Goal: Task Accomplishment & Management: Manage account settings

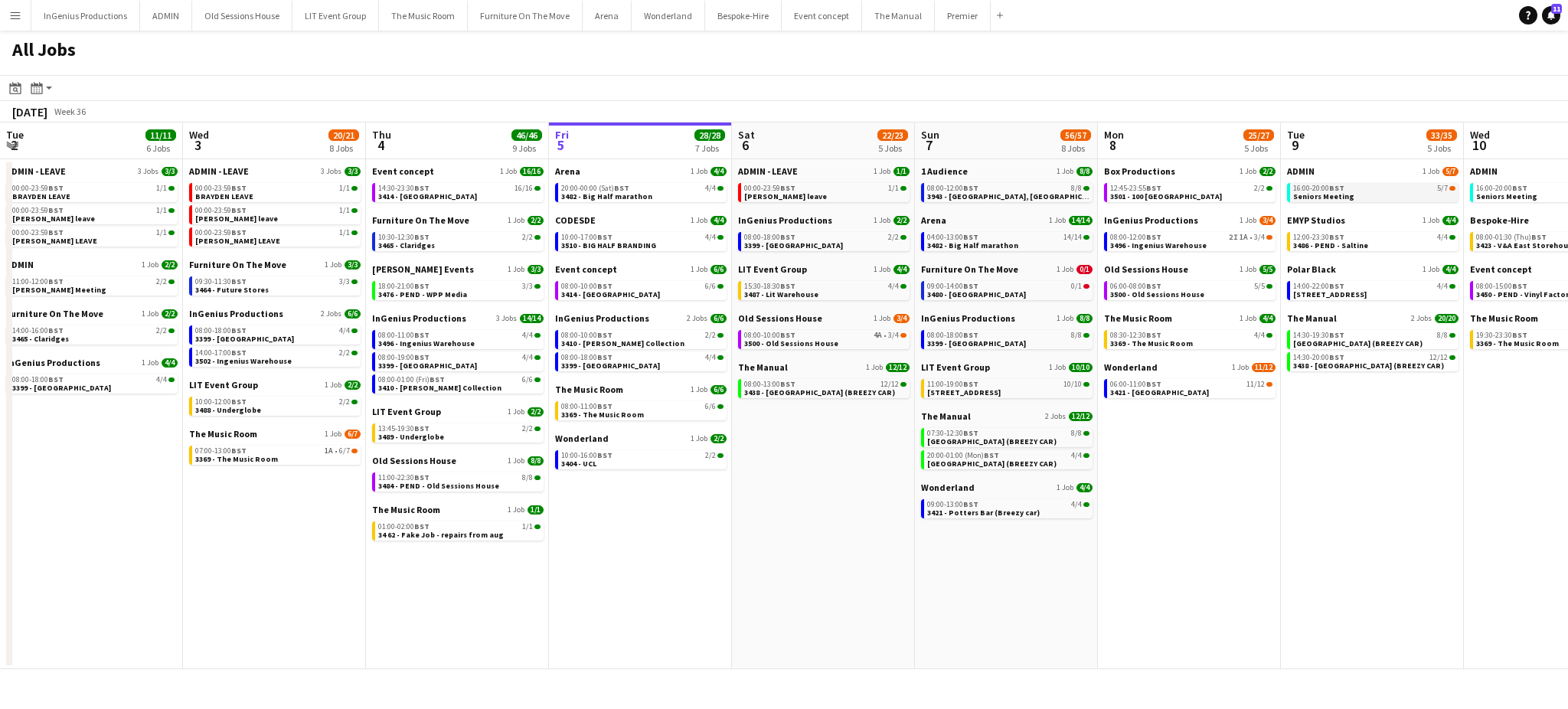
click at [1392, 194] on link "16:00-20:00 BST 5/7 Seniors Meeting" at bounding box center [1375, 192] width 162 height 18
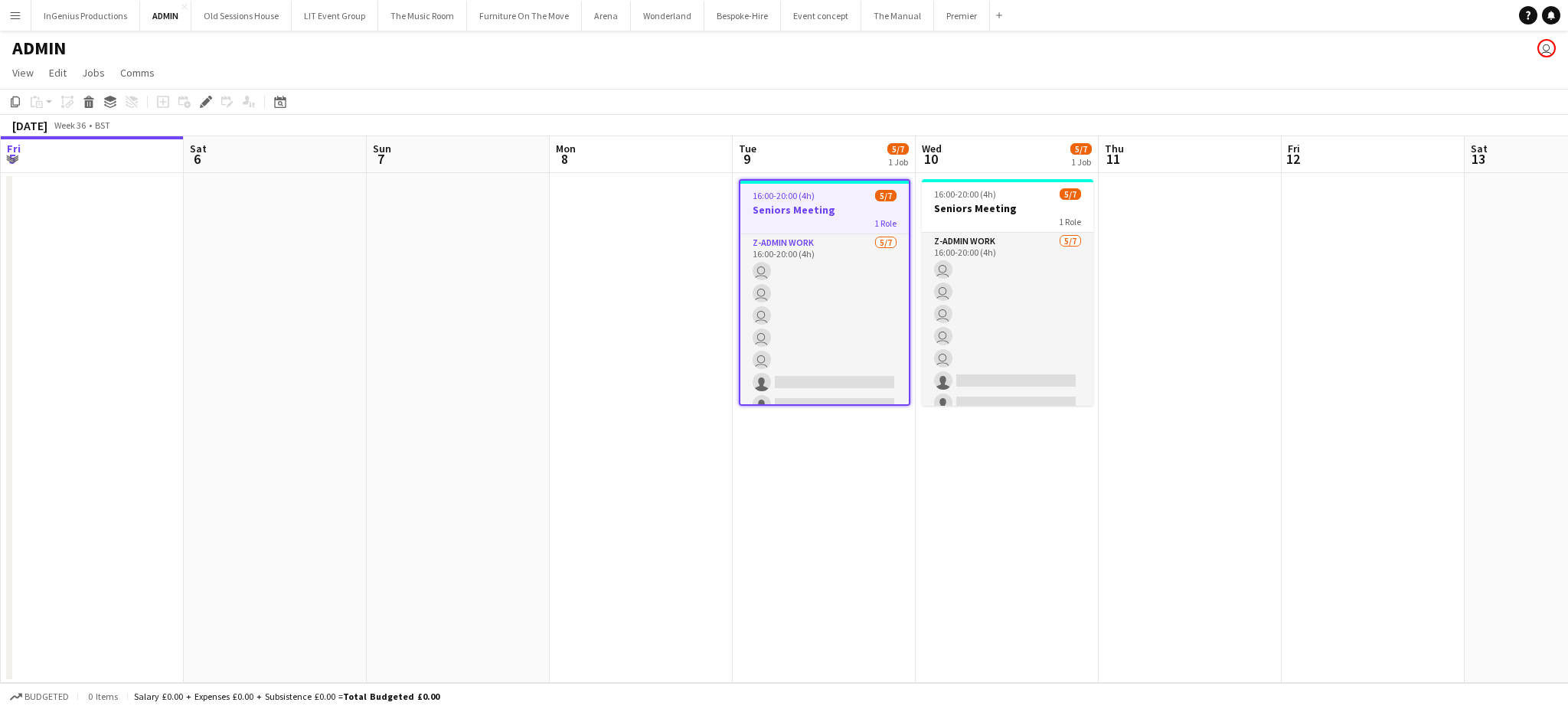
scroll to position [0, 527]
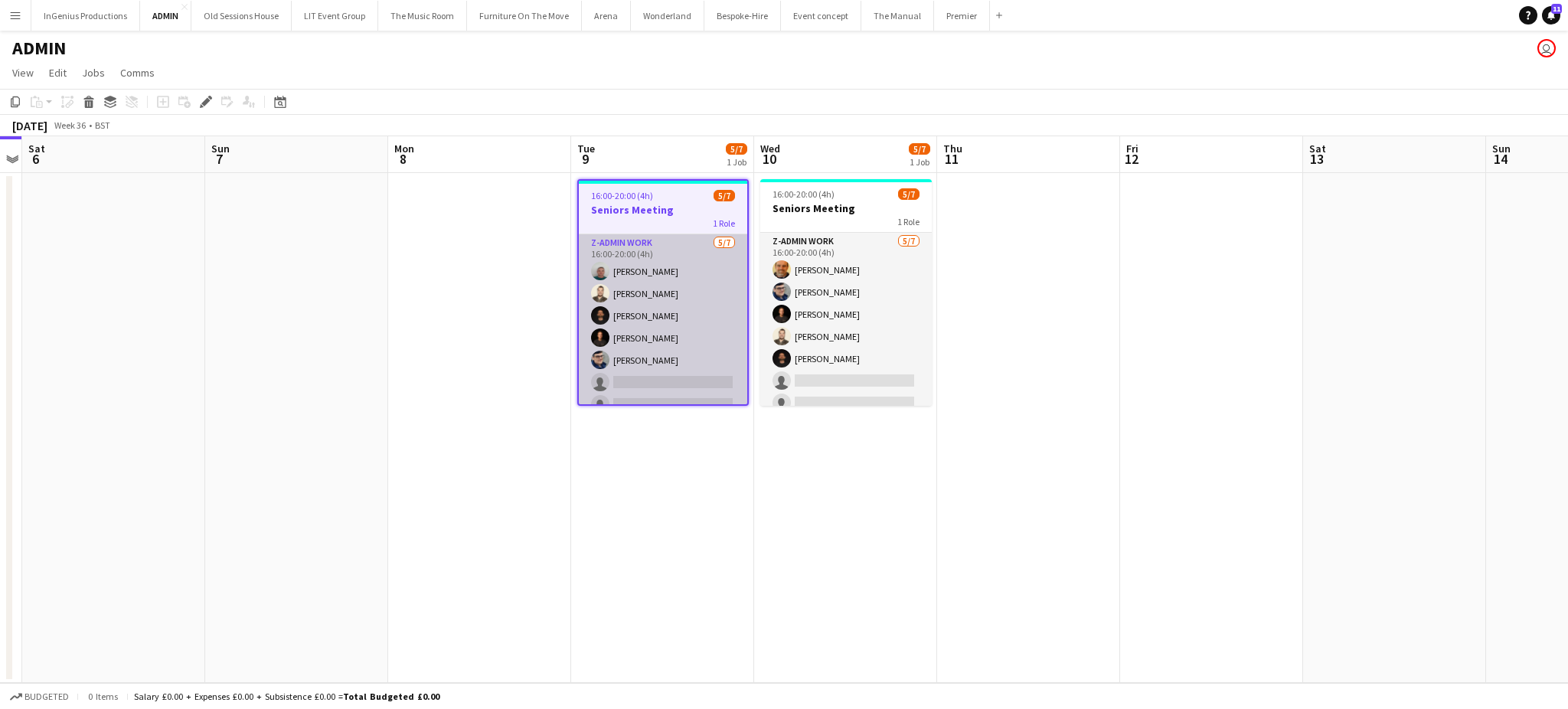
click at [664, 391] on app-card-role "z-Admin Work 5/7 16:00-20:00 (4h) Brayden Davison Christopher Lane Christopher …" at bounding box center [663, 327] width 168 height 185
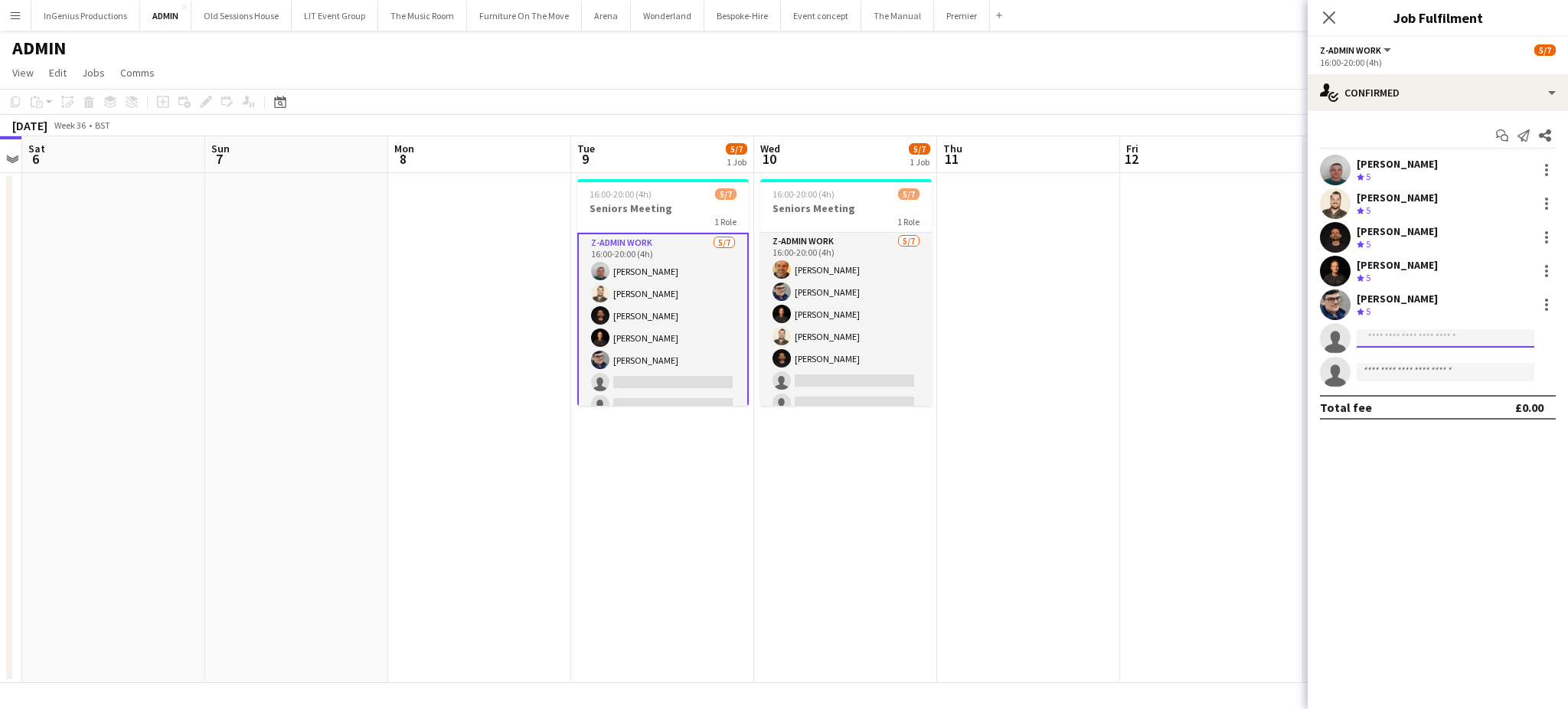
click at [1394, 336] on input at bounding box center [1445, 339] width 177 height 19
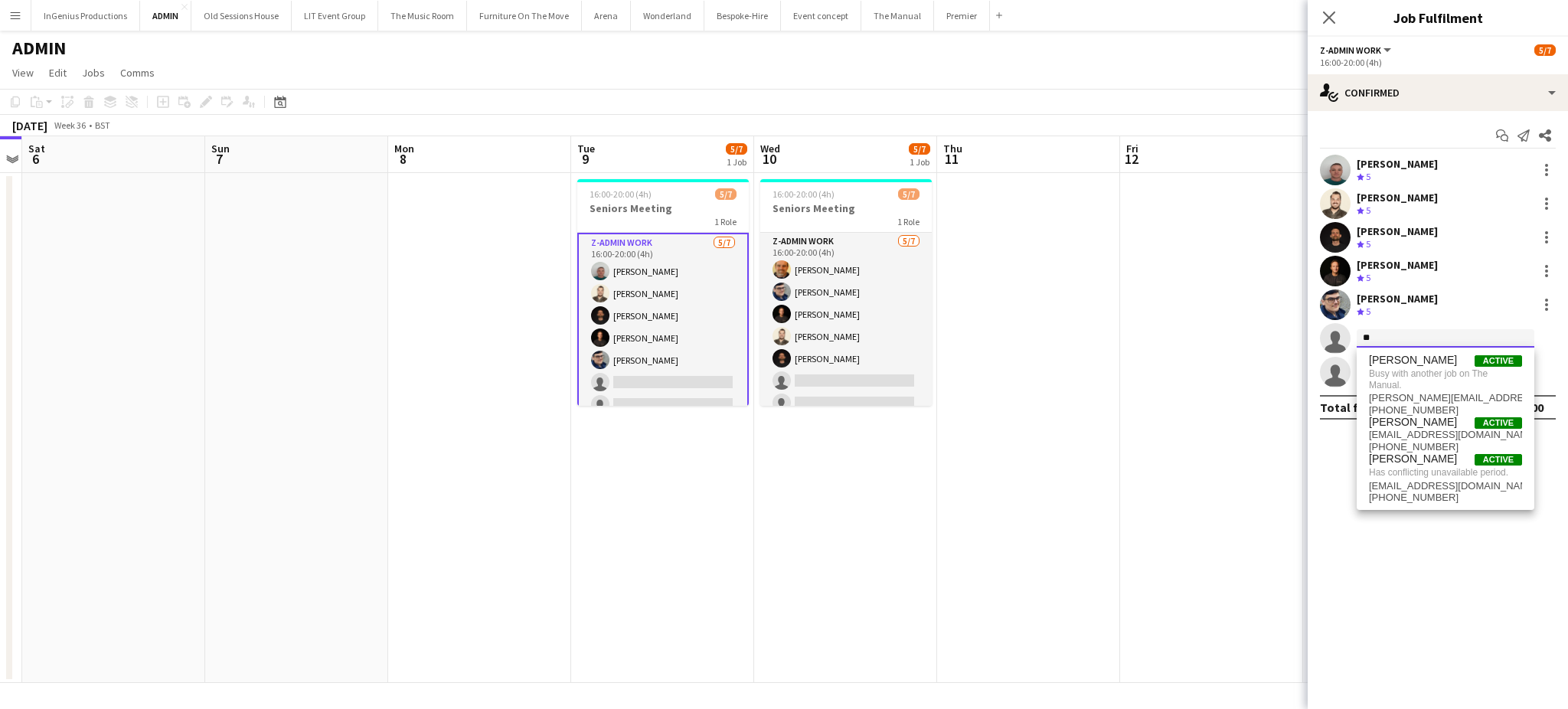
type input "*"
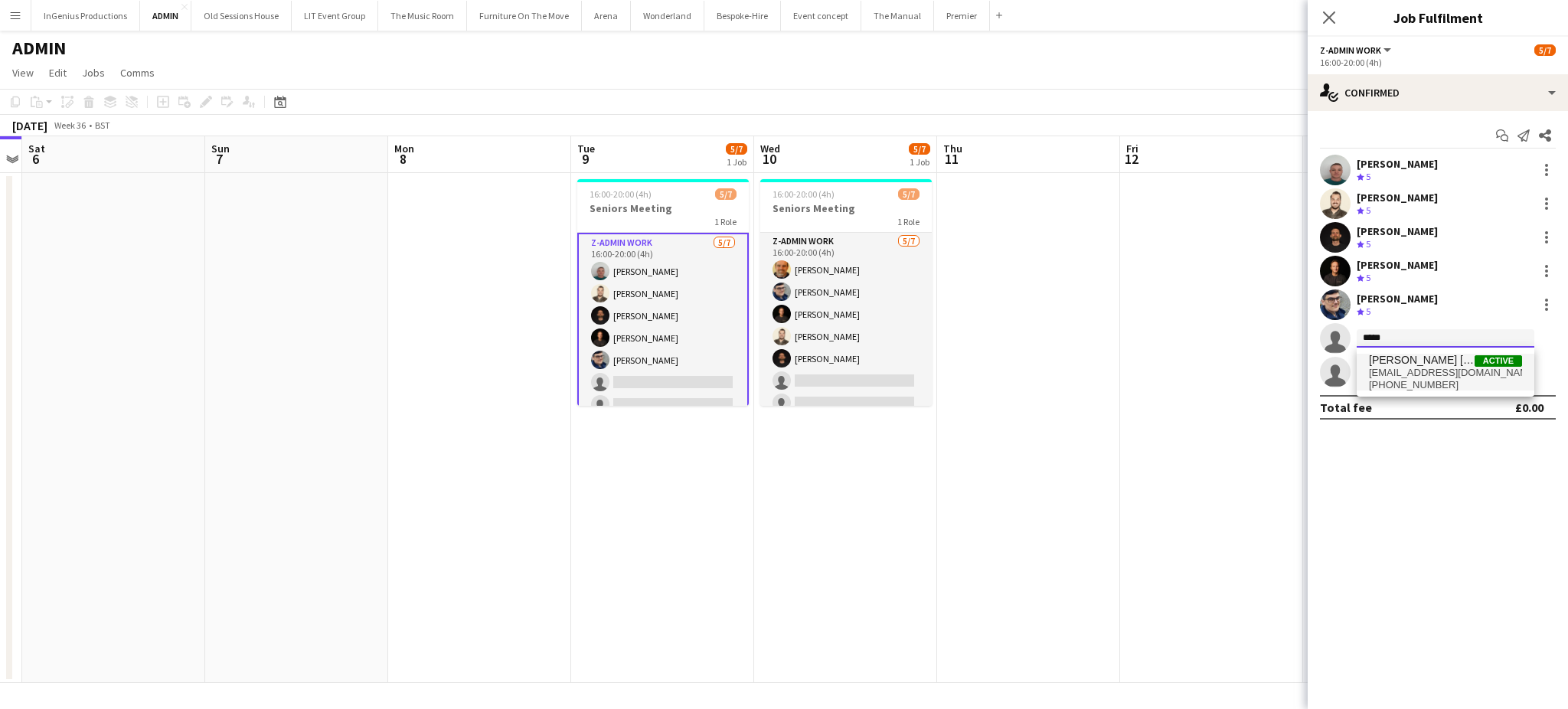
type input "*****"
click at [1416, 367] on span "aspinall.jason13@gmail.com" at bounding box center [1445, 373] width 153 height 12
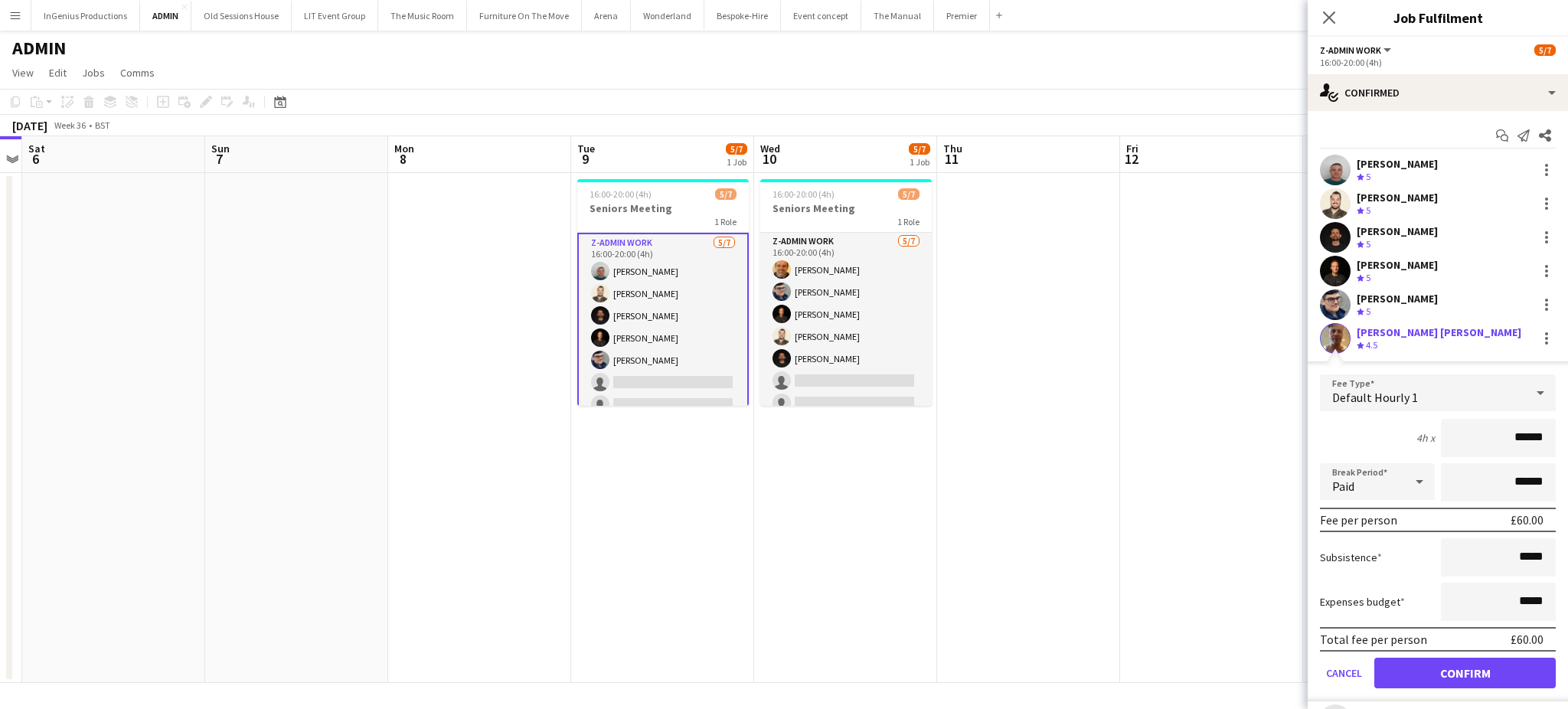
click at [1487, 393] on div "Default Hourly 1" at bounding box center [1422, 392] width 205 height 37
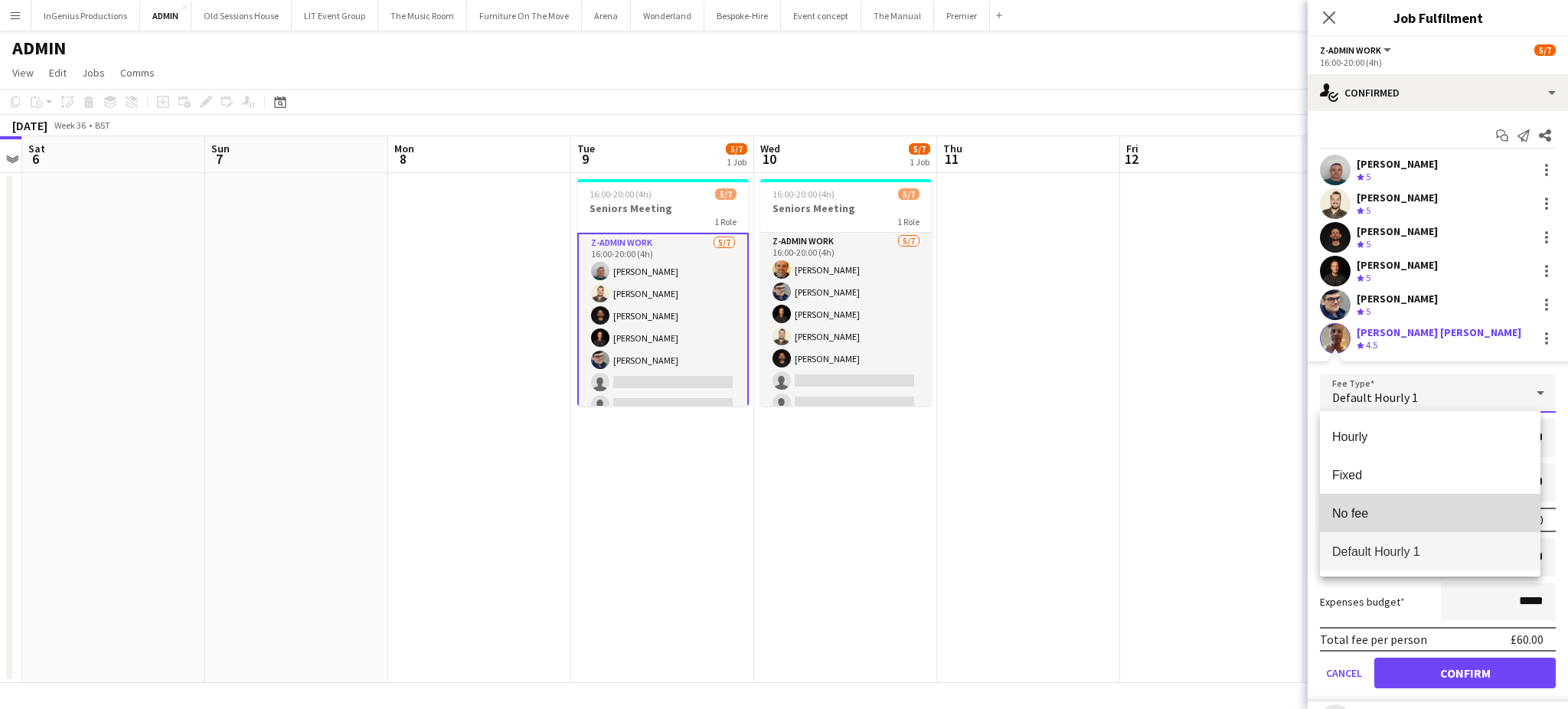
click at [1398, 511] on span "No fee" at bounding box center [1430, 513] width 196 height 15
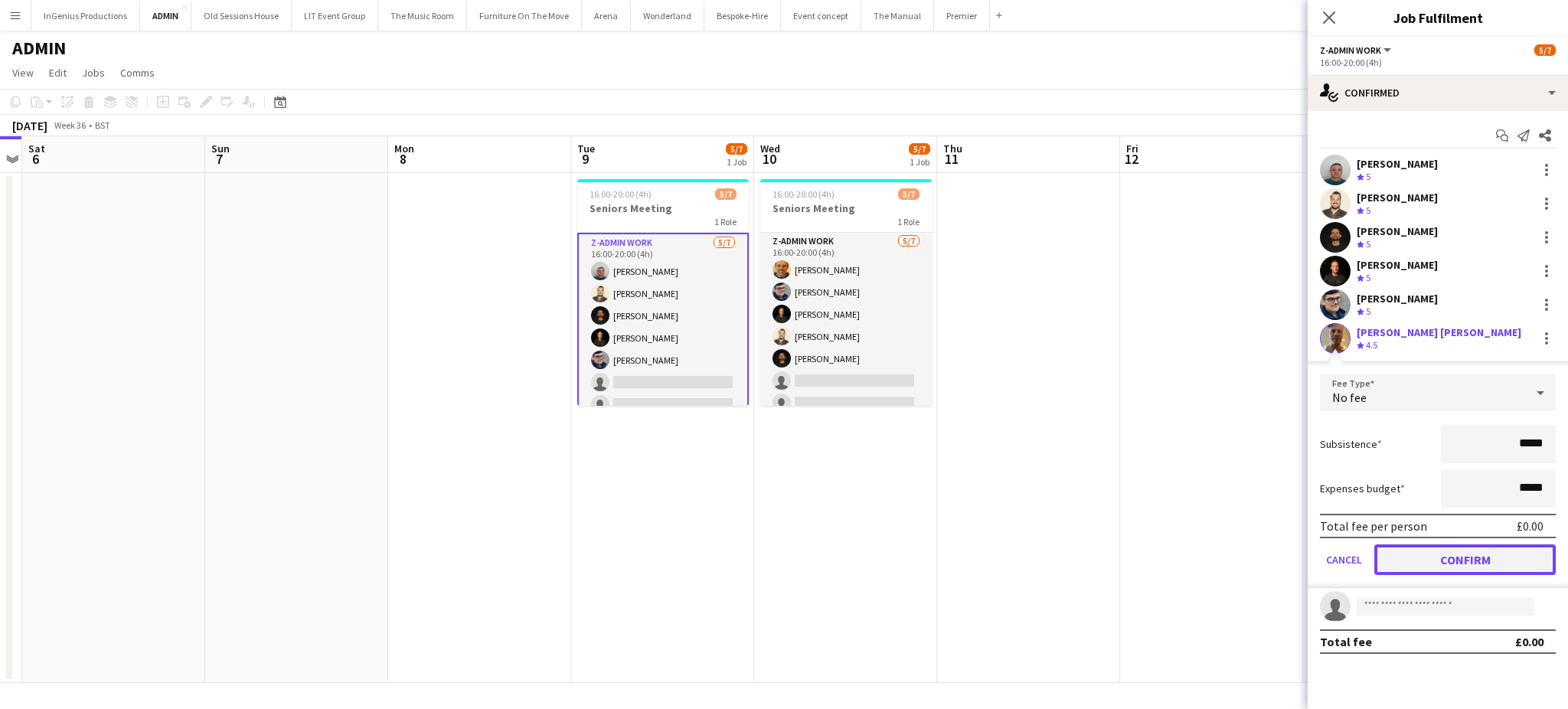
click at [1429, 550] on button "Confirm" at bounding box center [1465, 559] width 181 height 31
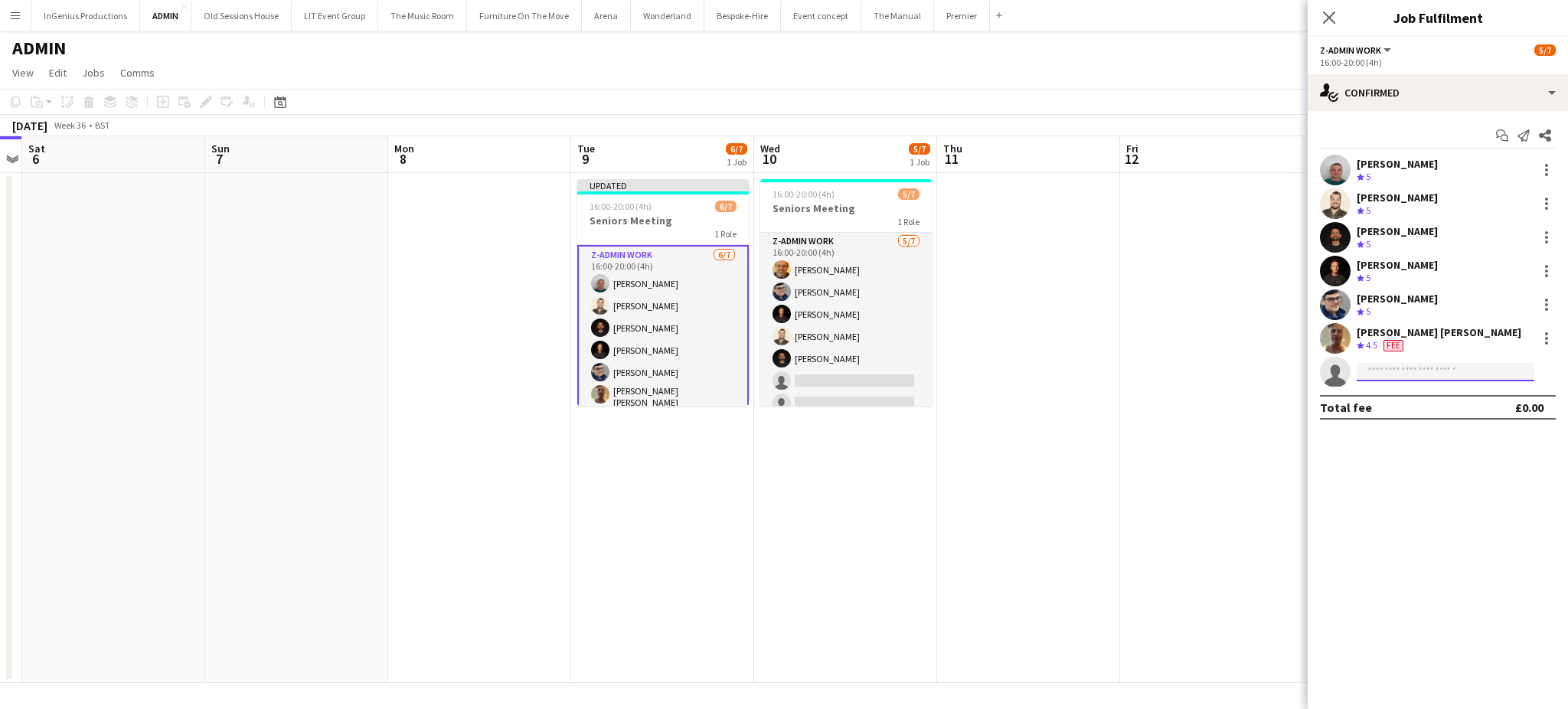
click at [1422, 372] on input at bounding box center [1445, 372] width 177 height 19
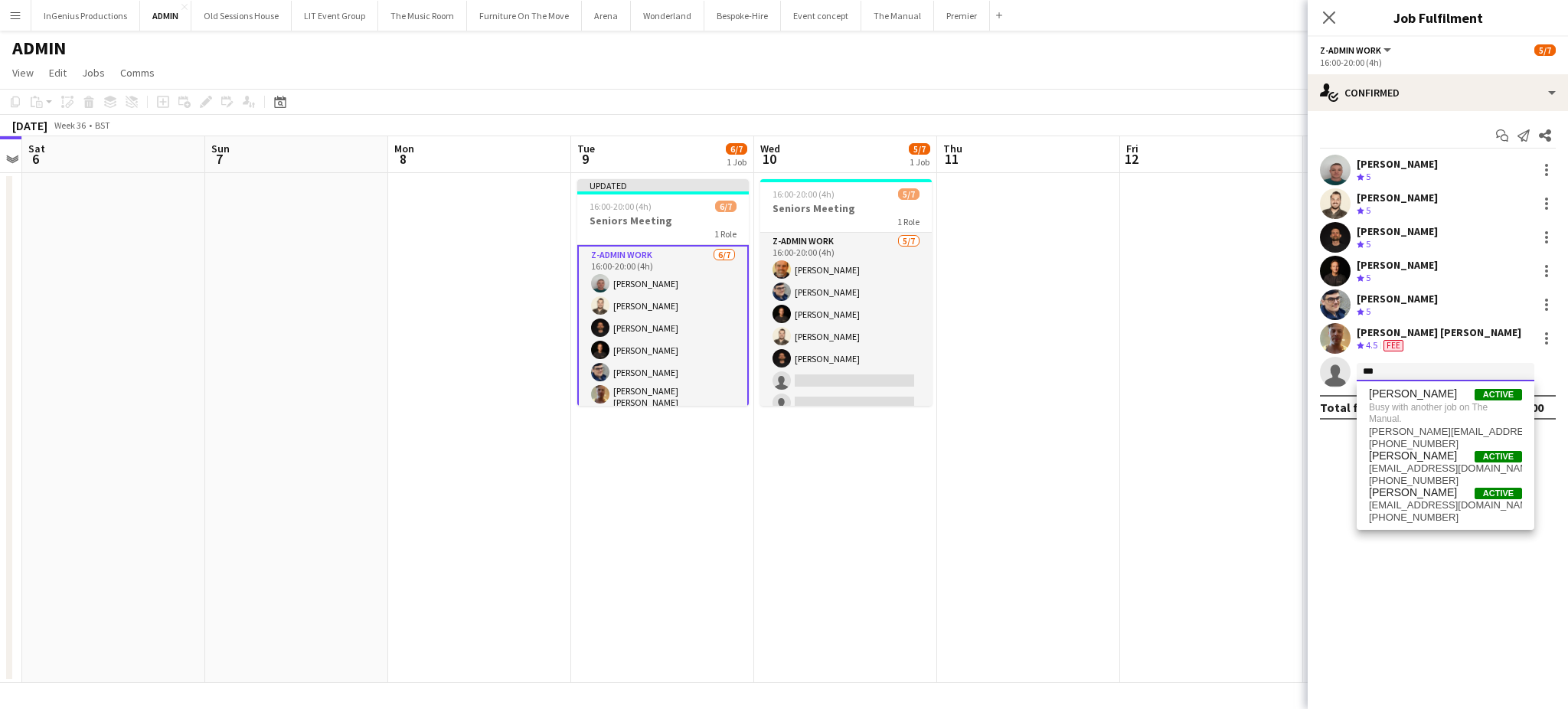
type input "***"
drag, startPoint x: 1415, startPoint y: 531, endPoint x: 1441, endPoint y: 515, distance: 30.5
click at [1441, 515] on body "Menu Boards Boards Boards All jobs Status Workforce Workforce My Workforce Recr…" at bounding box center [784, 354] width 1568 height 709
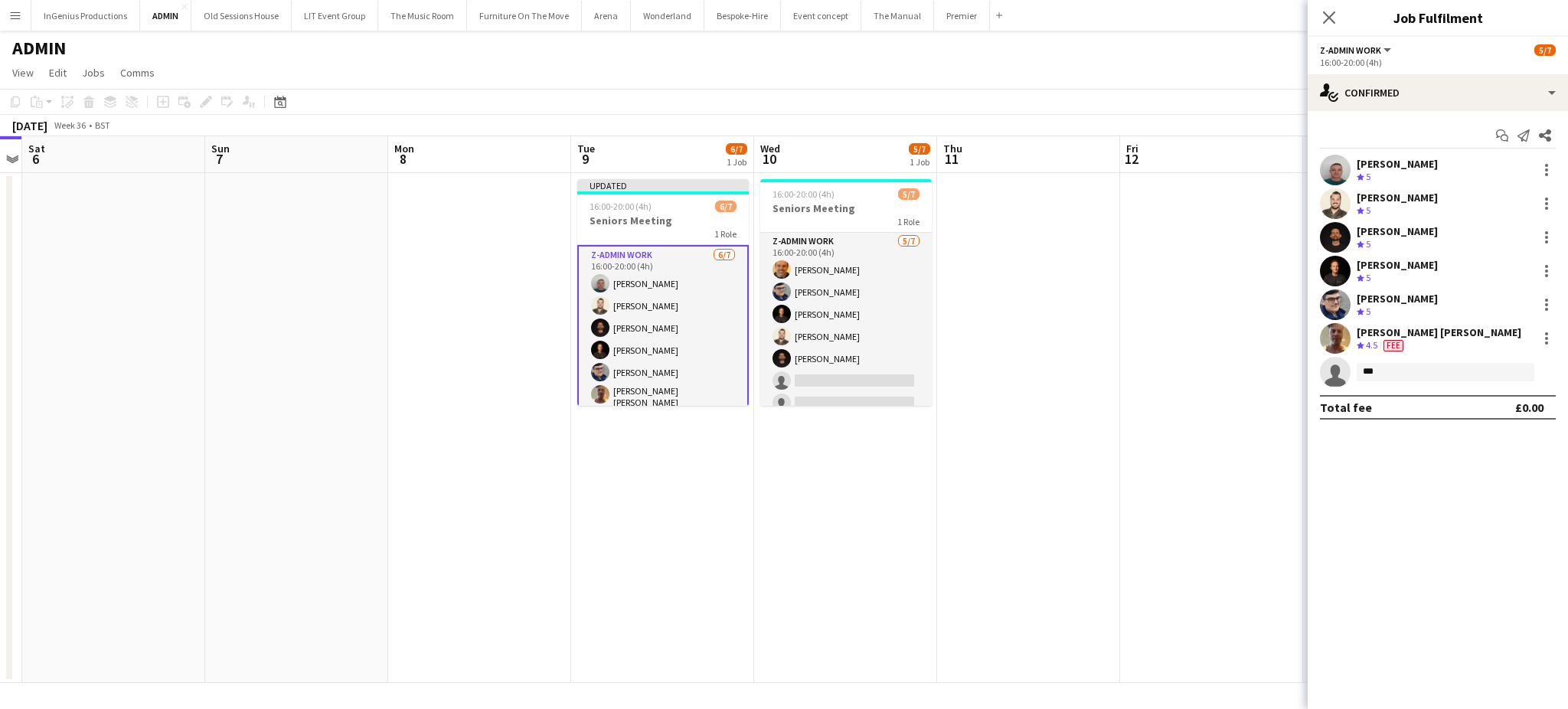
click at [1441, 515] on mat-expansion-panel "check Confirmed Start chat Send notification Share Brayden Davison Crew rating …" at bounding box center [1437, 410] width 260 height 598
click at [823, 208] on h3 "Seniors Meeting" at bounding box center [845, 208] width 171 height 14
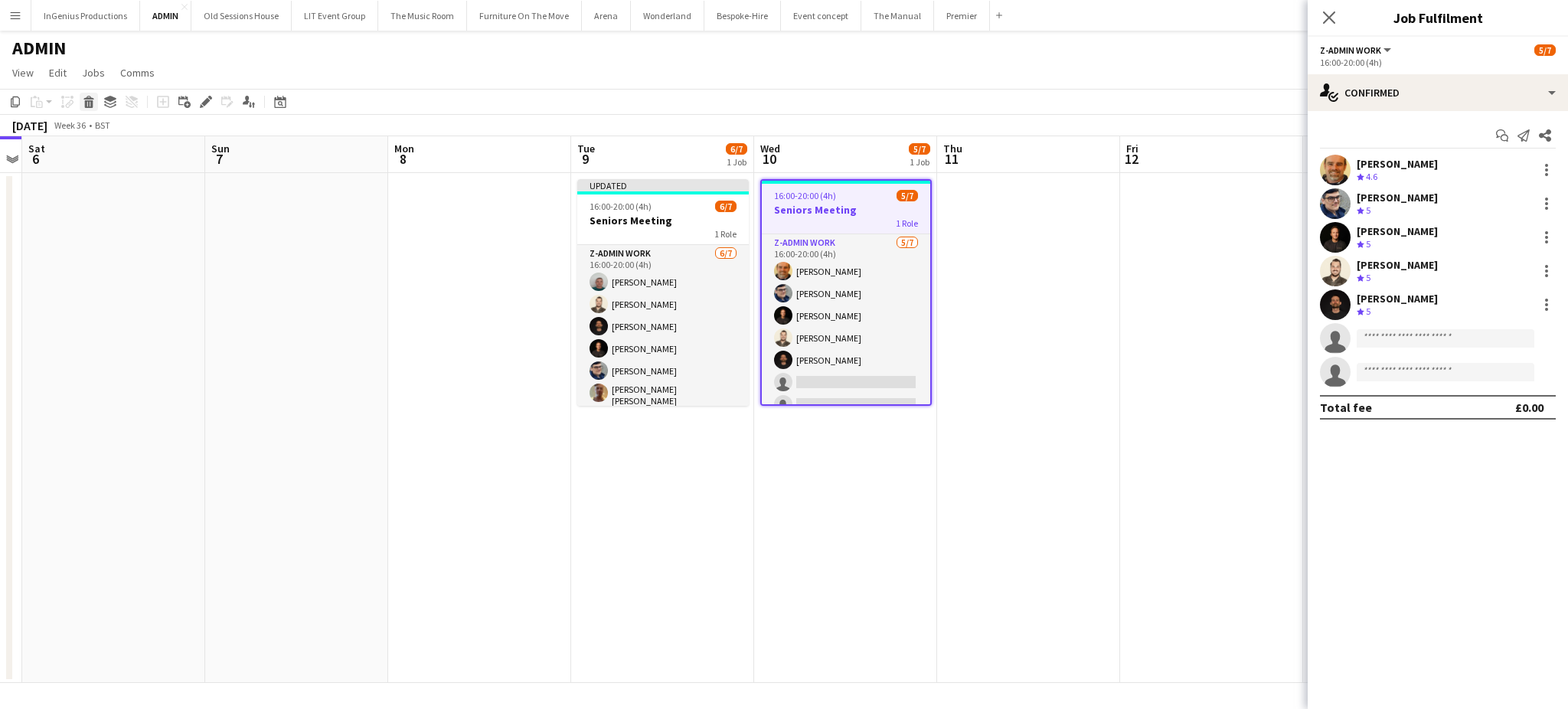
click at [92, 100] on icon "Delete" at bounding box center [89, 102] width 12 height 12
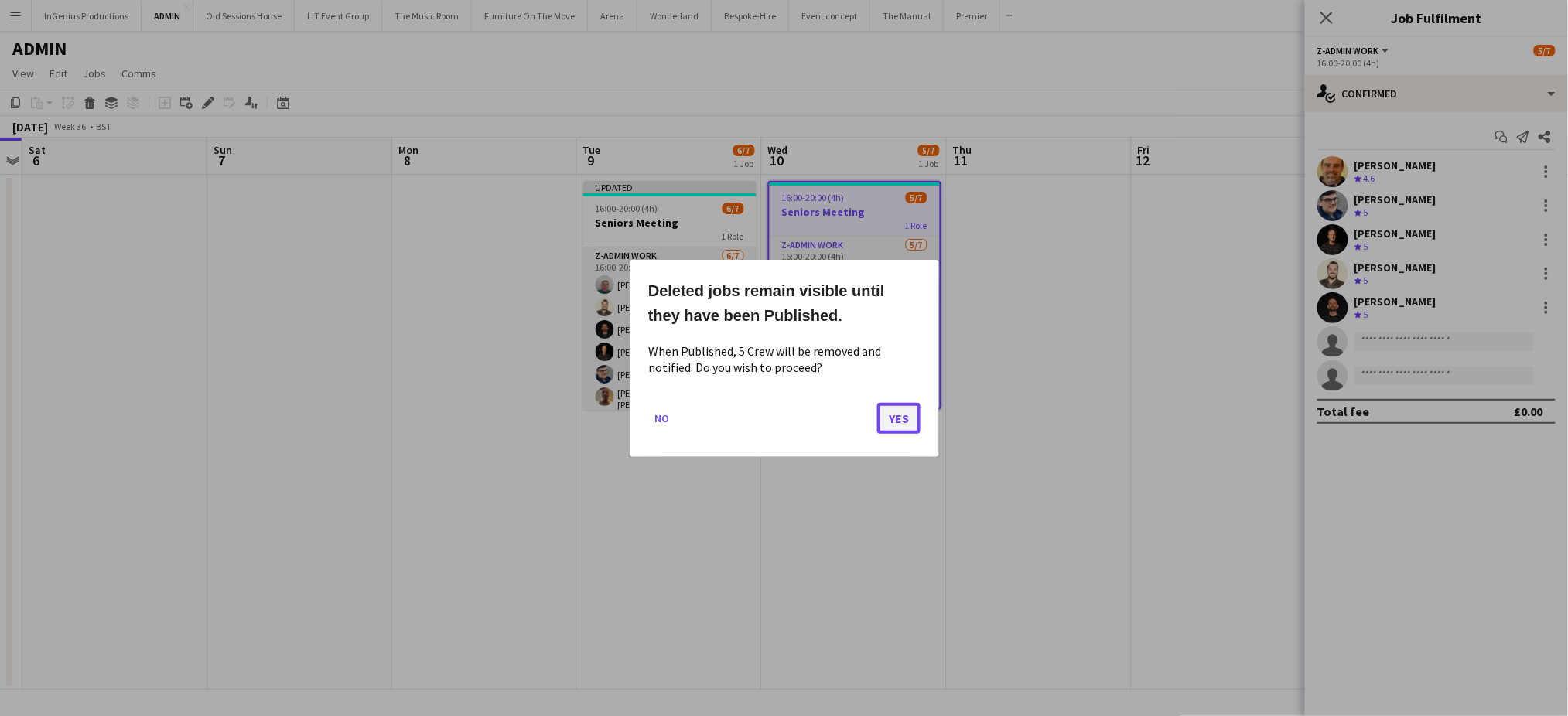
click at [896, 415] on button "Yes" at bounding box center [898, 417] width 43 height 31
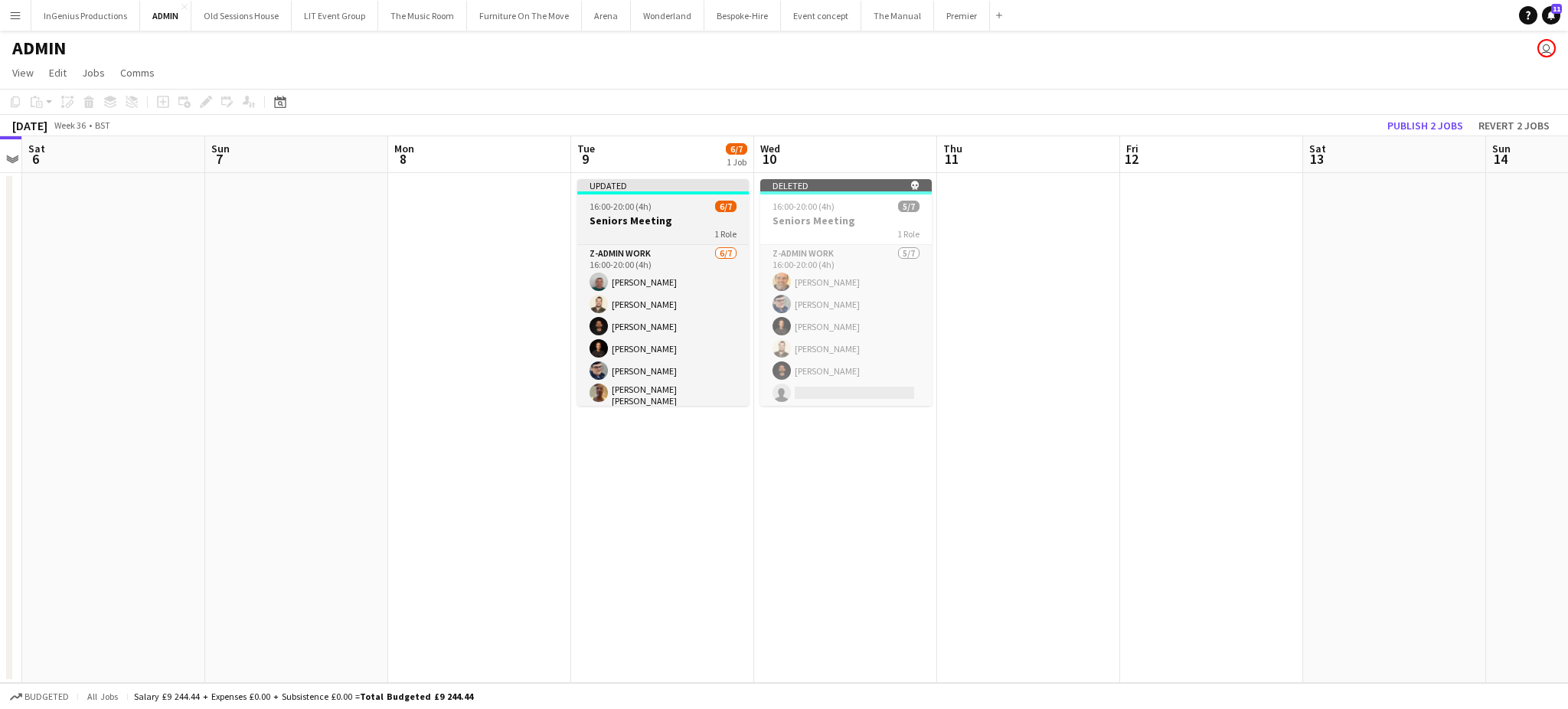
scroll to position [25, 0]
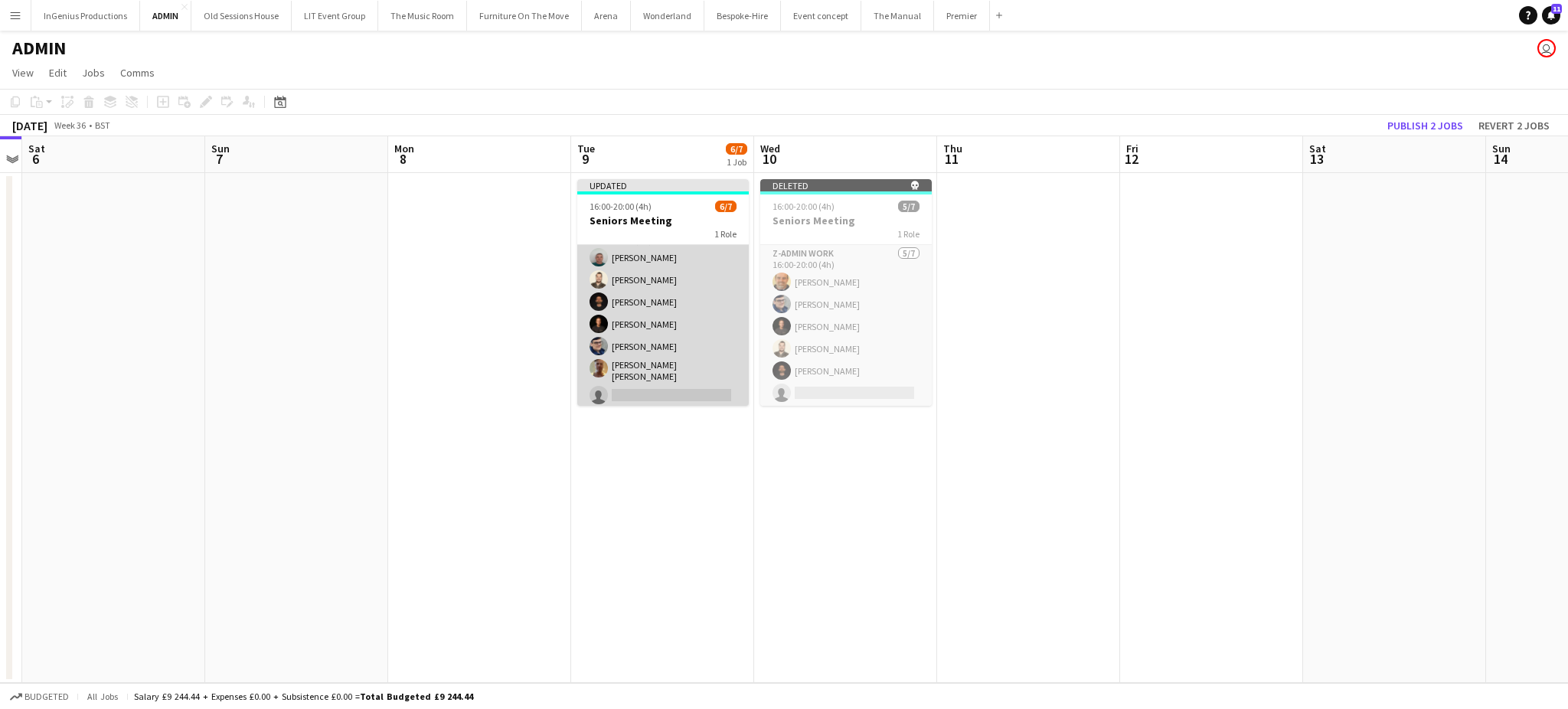
click at [682, 380] on app-card-role "z-Admin Work 6/7 16:00-20:00 (4h) Brayden Davison Christopher Lane Christopher …" at bounding box center [662, 316] width 171 height 190
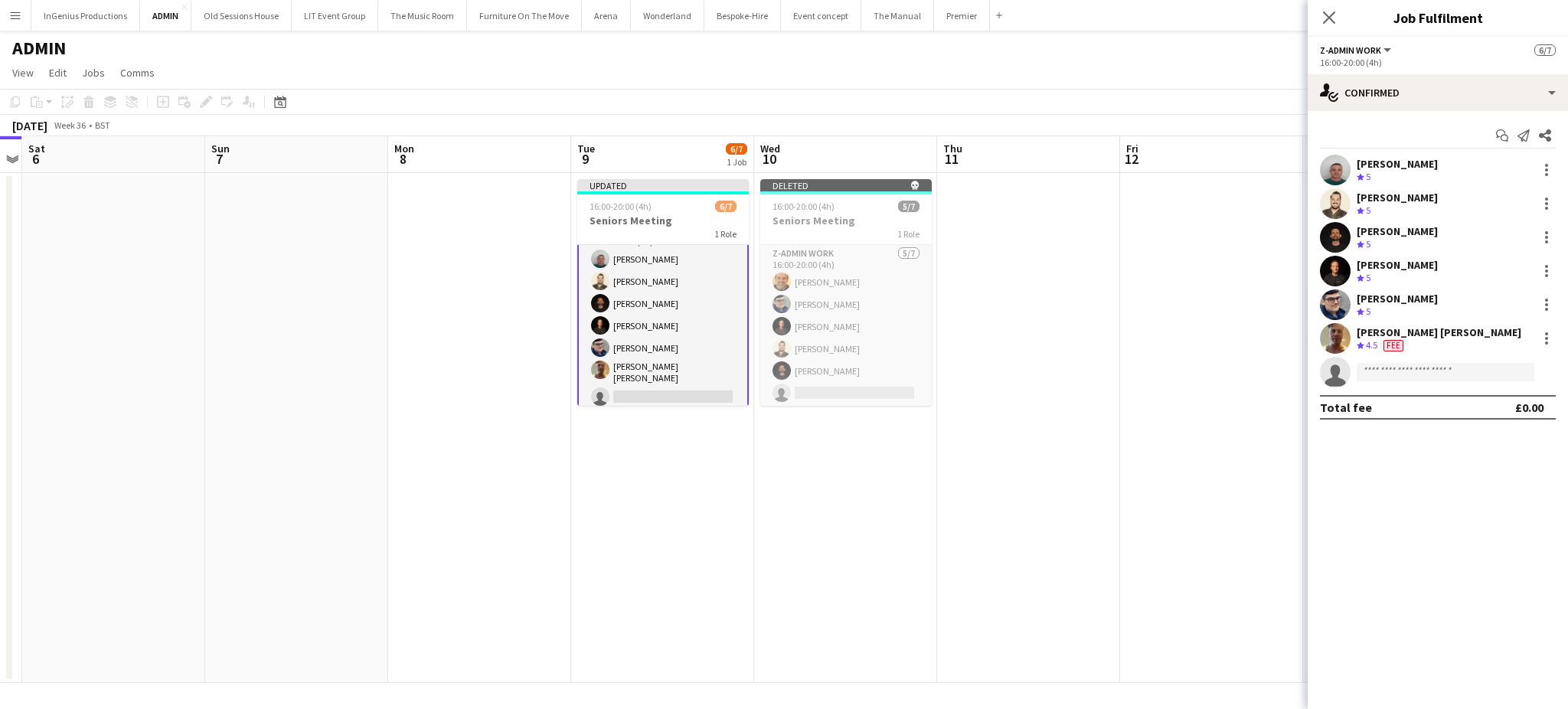
scroll to position [26, 0]
click at [1385, 374] on input at bounding box center [1445, 372] width 177 height 19
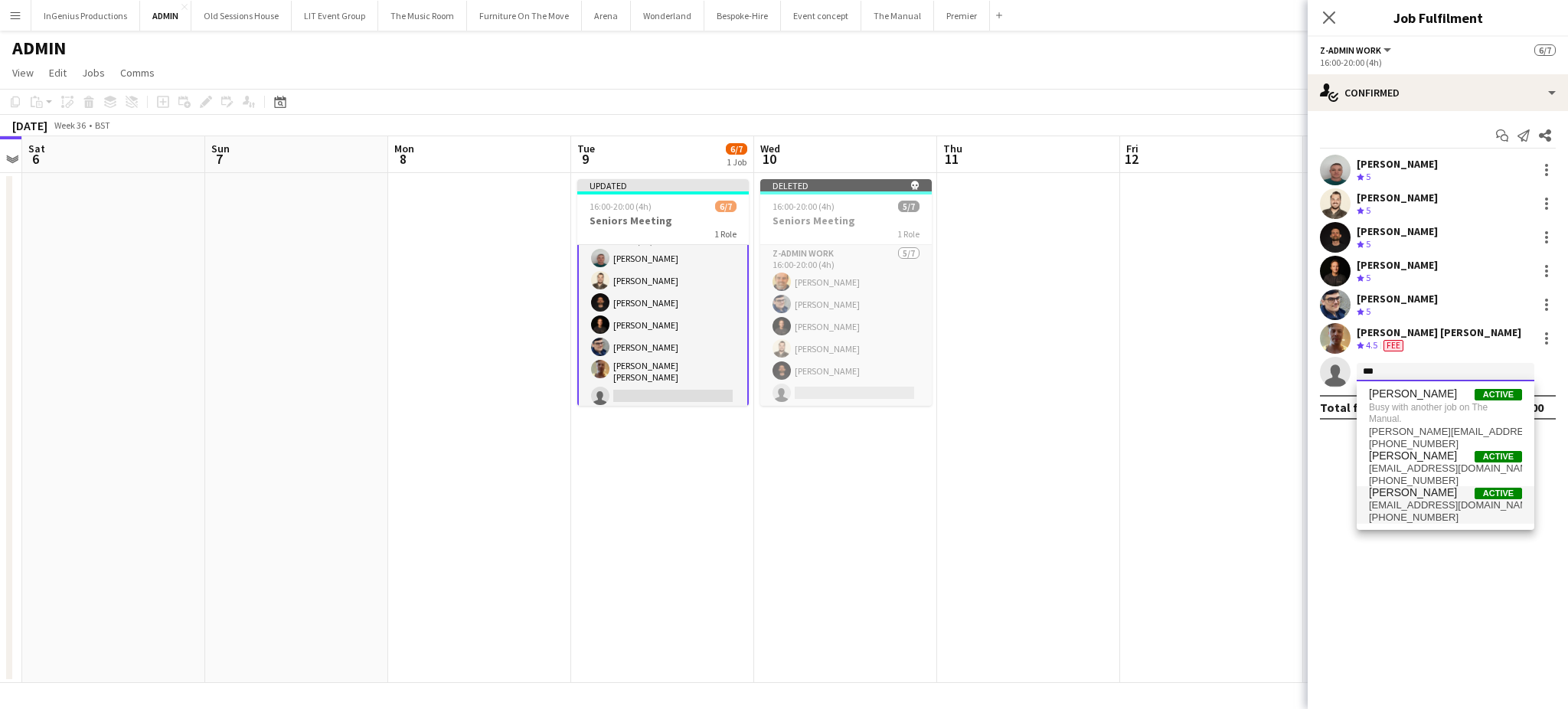
type input "***"
click at [1422, 516] on span "+447907802000" at bounding box center [1445, 518] width 153 height 12
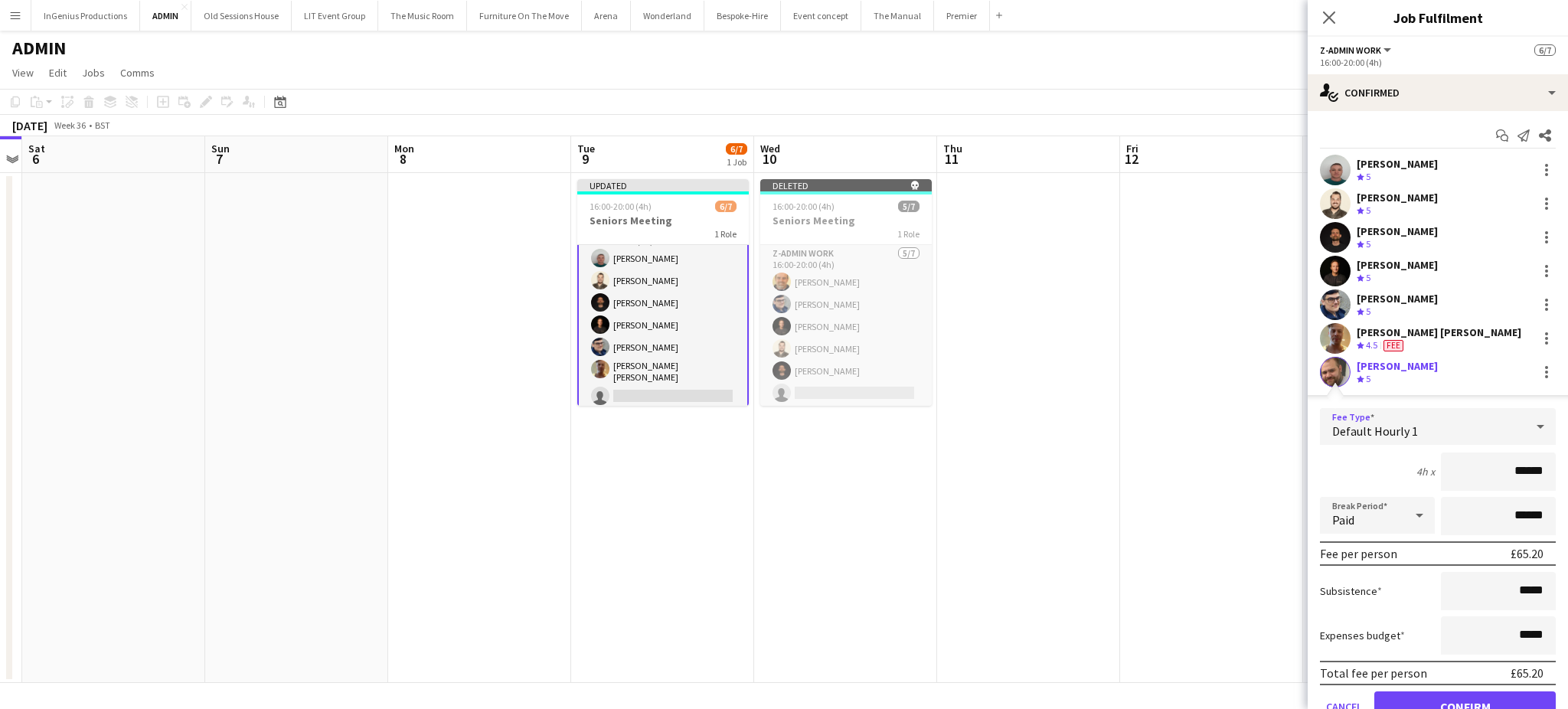
click at [1467, 435] on div "Default Hourly 1" at bounding box center [1422, 426] width 205 height 37
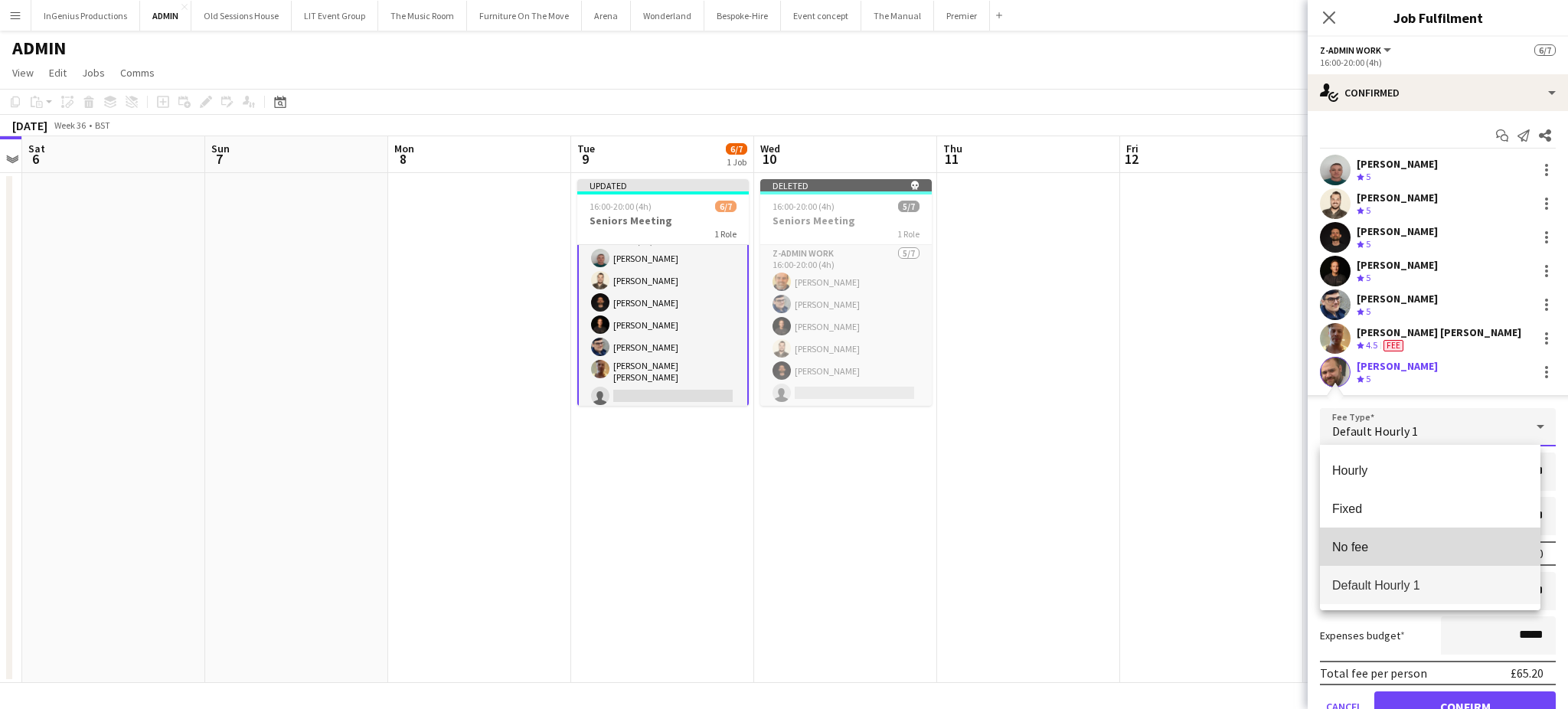
click at [1398, 544] on span "No fee" at bounding box center [1430, 547] width 196 height 15
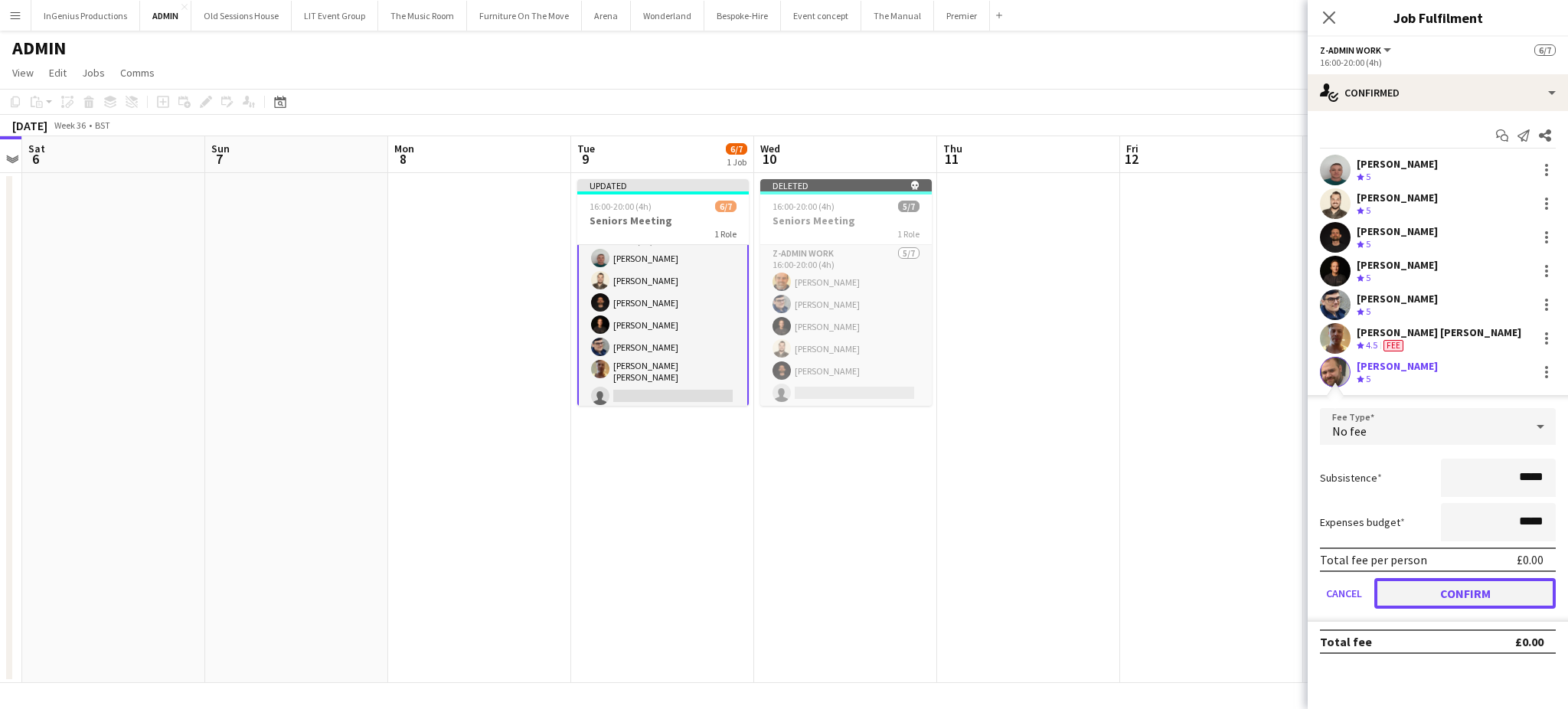
click at [1465, 587] on button "Confirm" at bounding box center [1465, 593] width 181 height 31
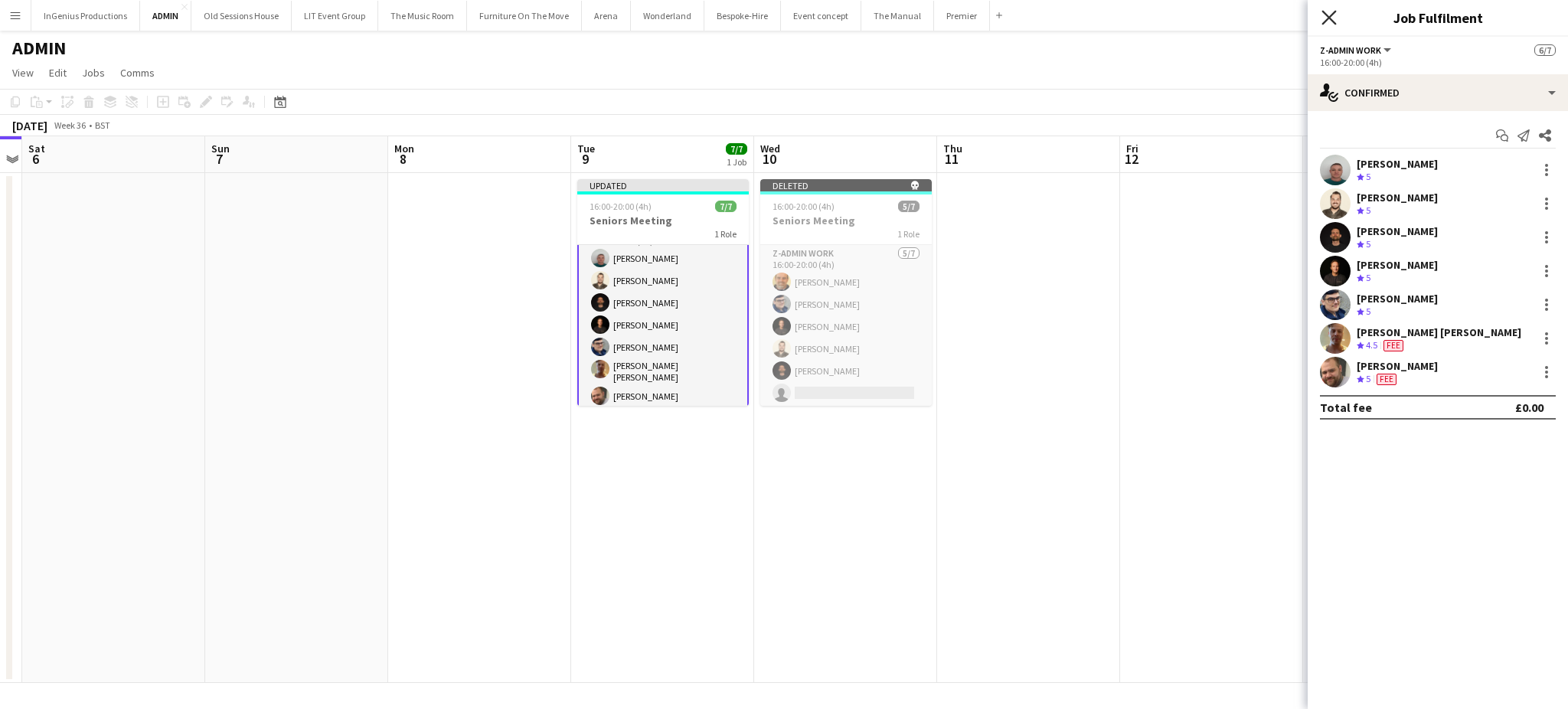
click at [1328, 23] on icon "Close pop-in" at bounding box center [1328, 17] width 15 height 15
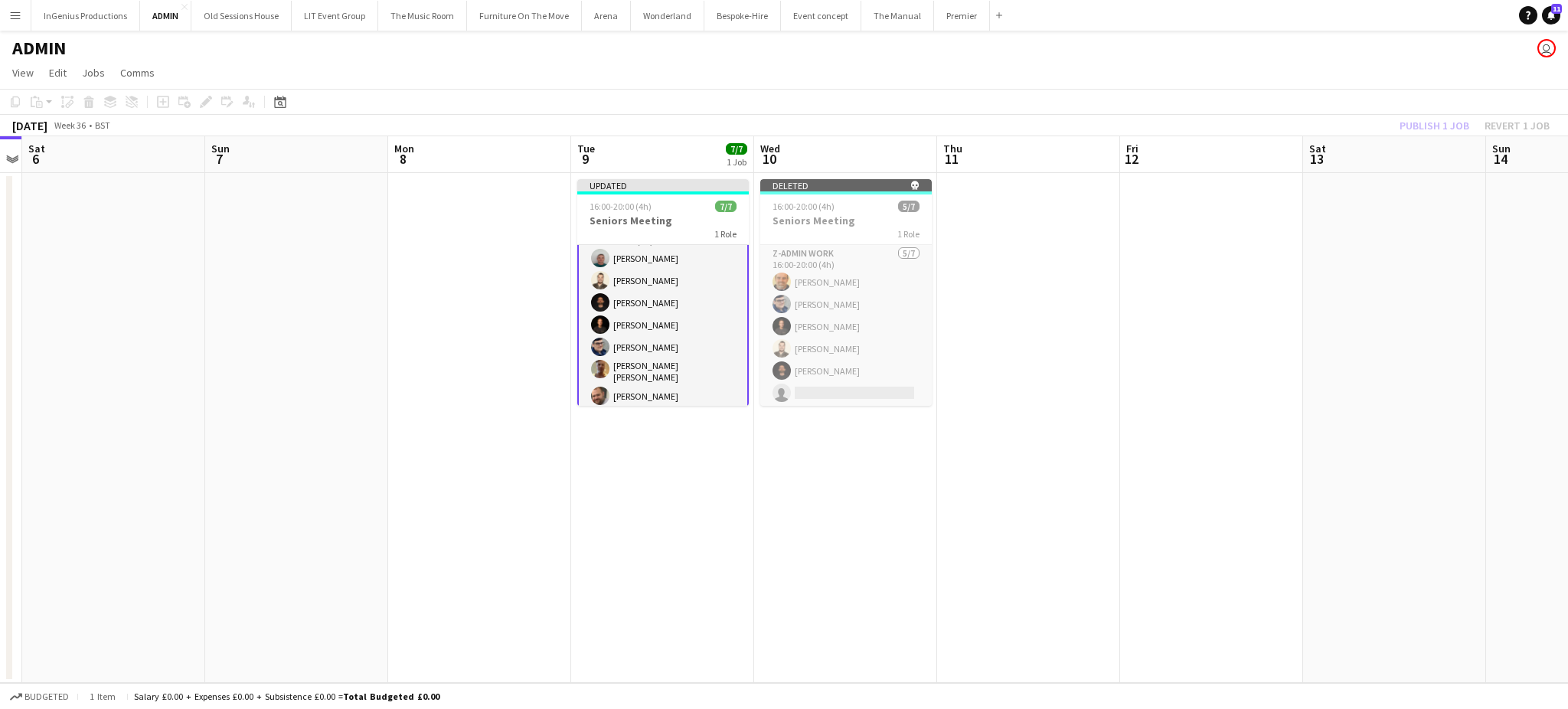
click at [1314, 72] on app-page-menu "View Day view expanded Day view collapsed Month view Date picker Jump to today …" at bounding box center [784, 73] width 1568 height 29
click at [1423, 127] on button "Publish 2 jobs" at bounding box center [1425, 126] width 88 height 20
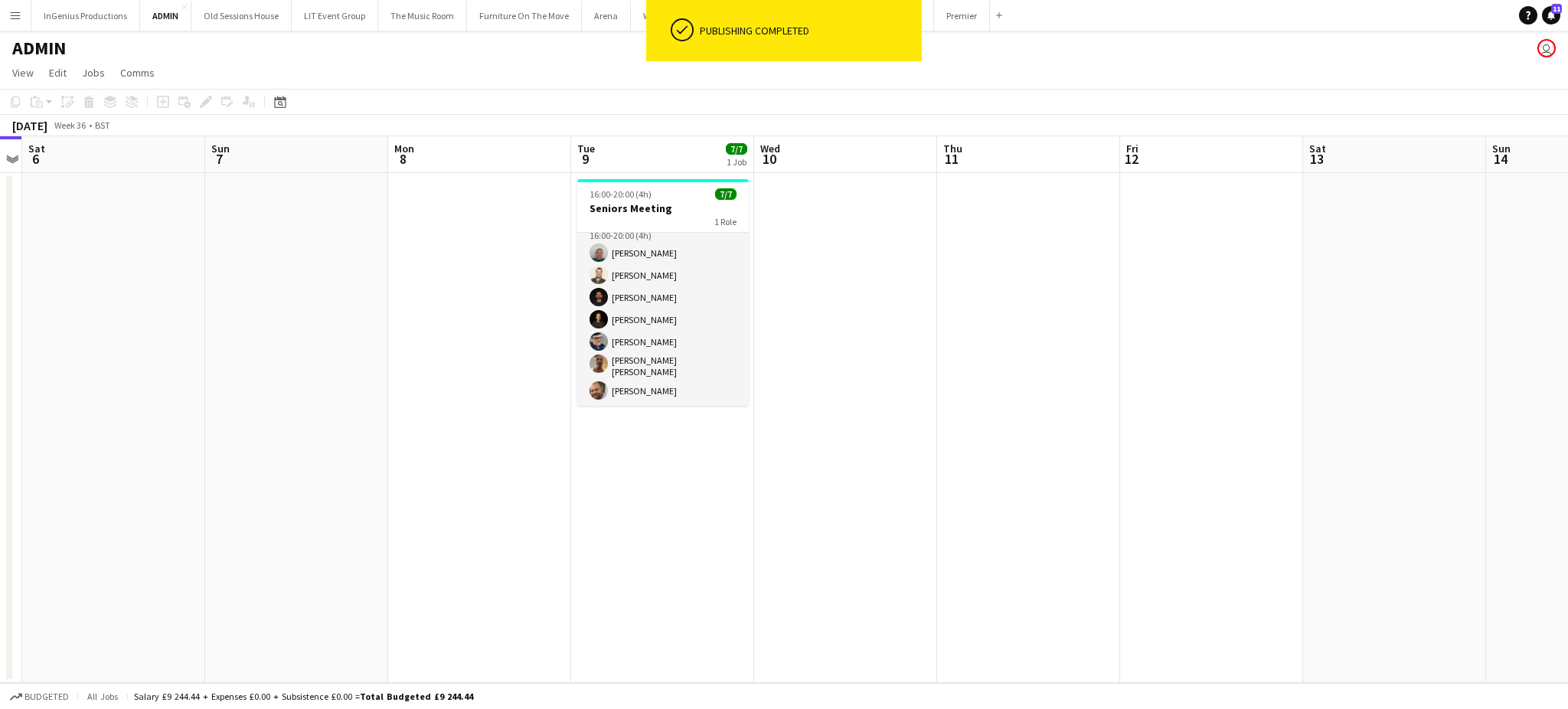
scroll to position [12, 0]
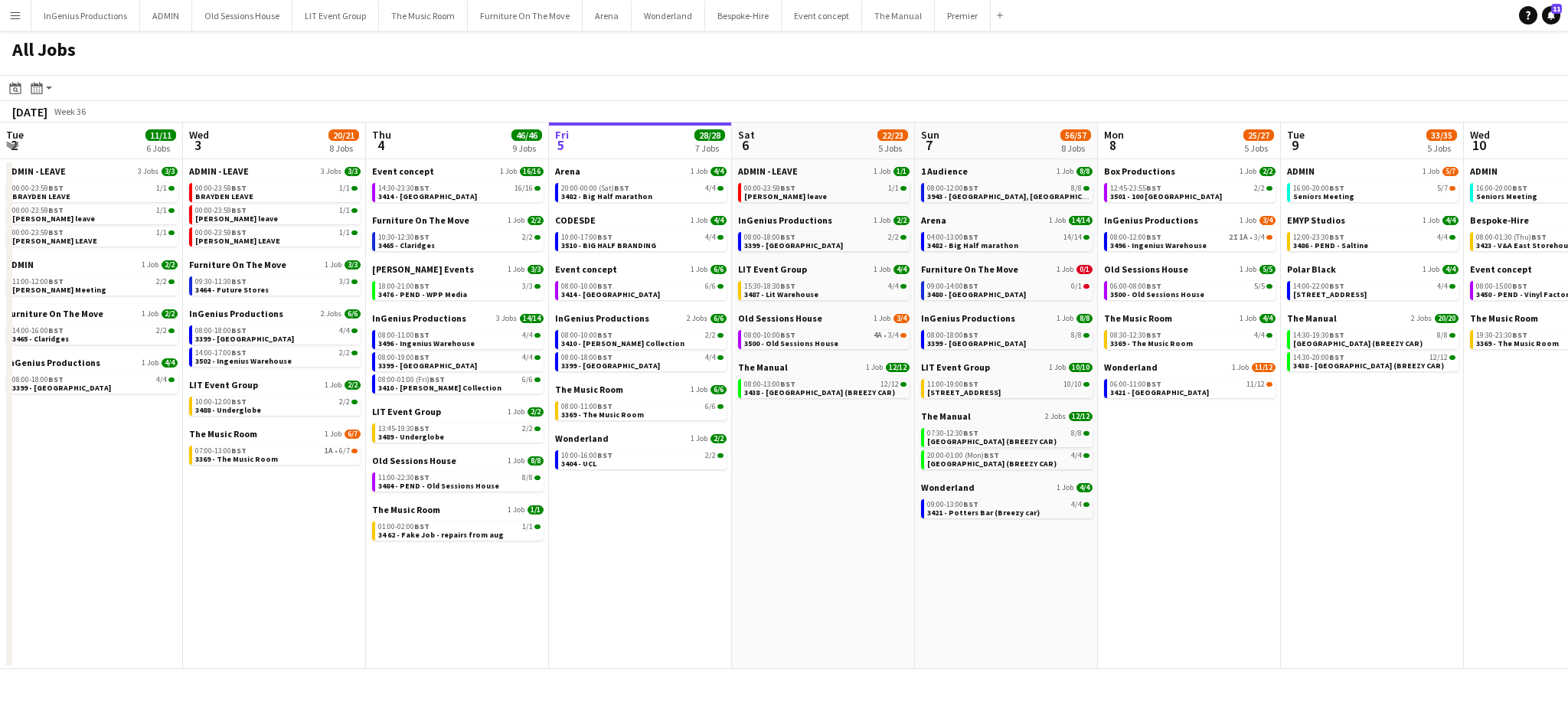
click at [12, 14] on app-icon "Menu" at bounding box center [15, 15] width 12 height 12
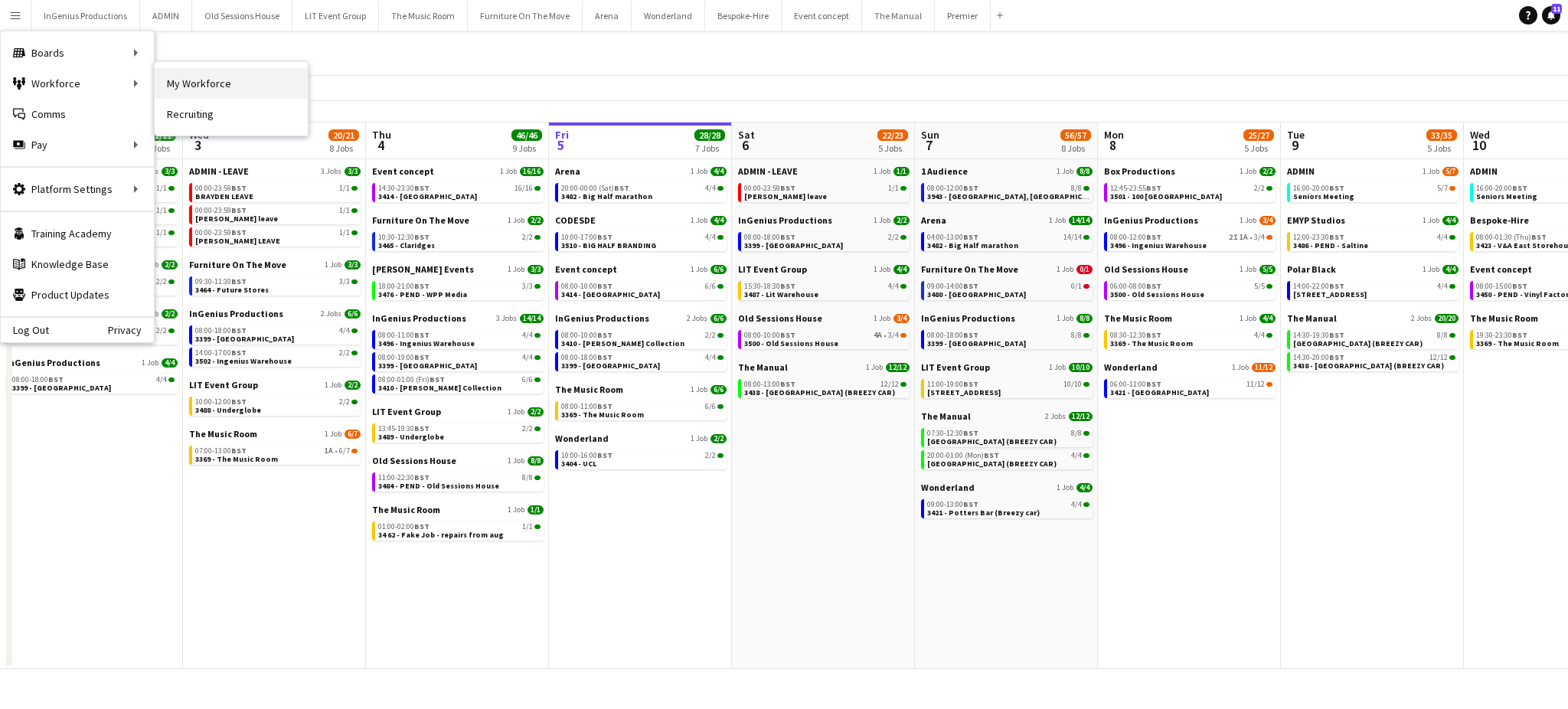
click at [188, 79] on link "My Workforce" at bounding box center [231, 83] width 153 height 31
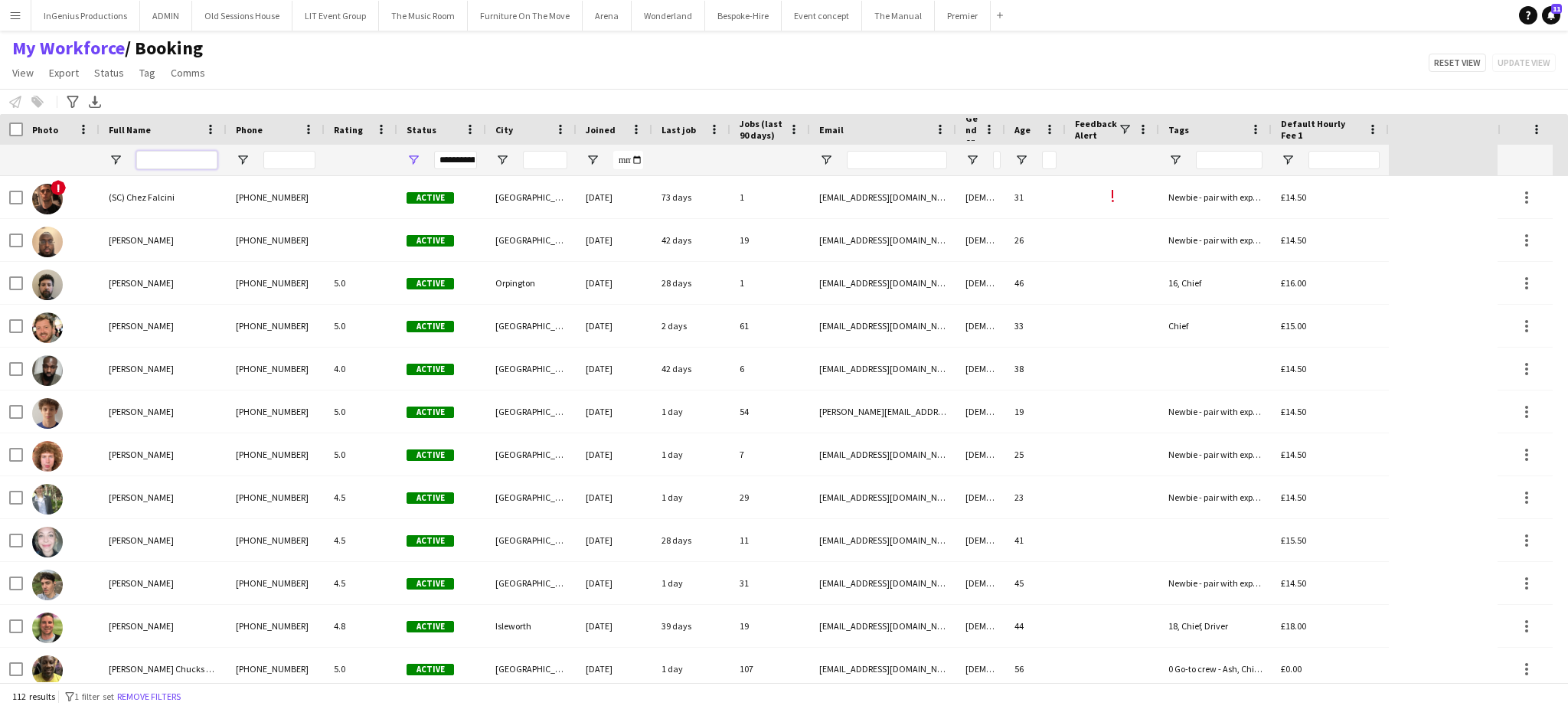
click at [159, 163] on input "Full Name Filter Input" at bounding box center [177, 159] width 81 height 19
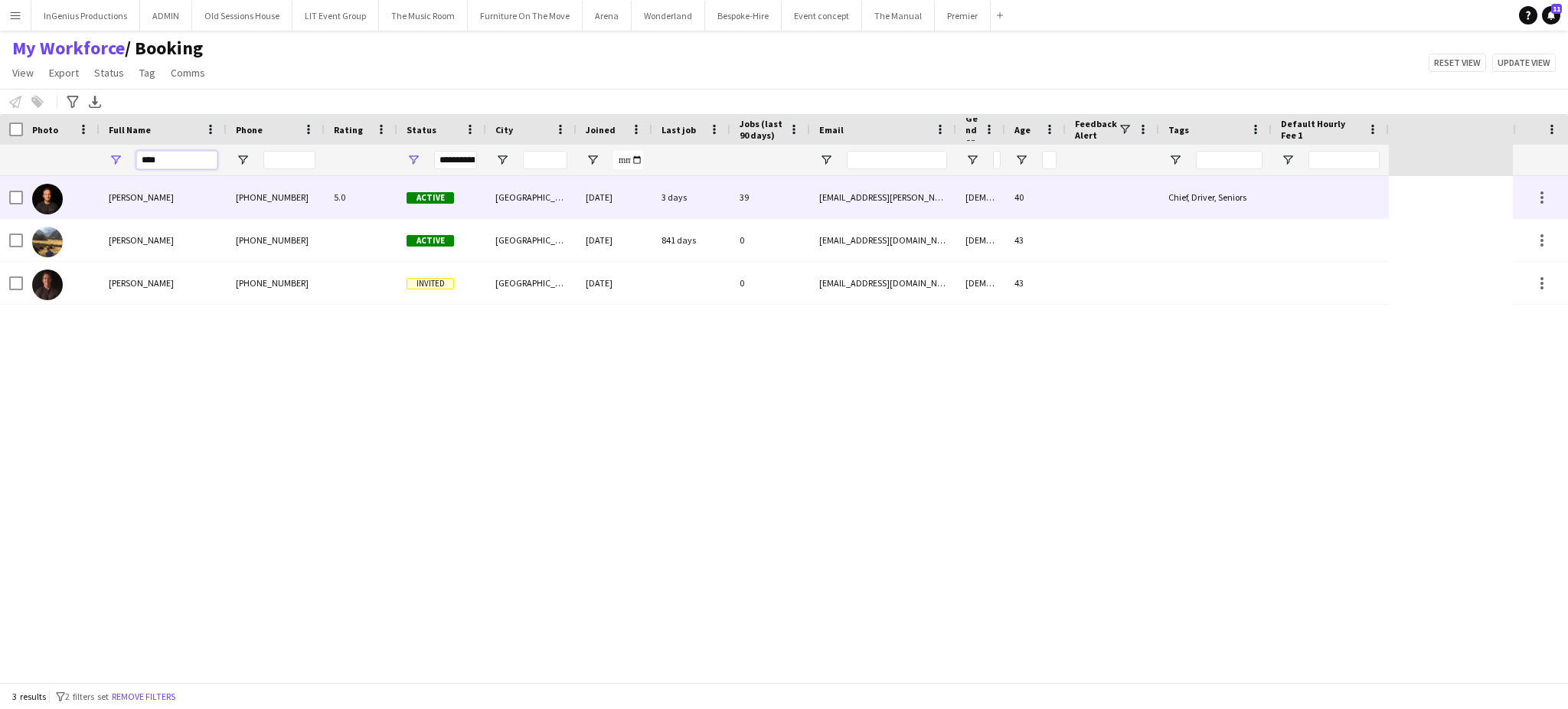
type input "****"
click at [167, 196] on div "[PERSON_NAME]" at bounding box center [163, 197] width 127 height 43
